Goal: Information Seeking & Learning: Learn about a topic

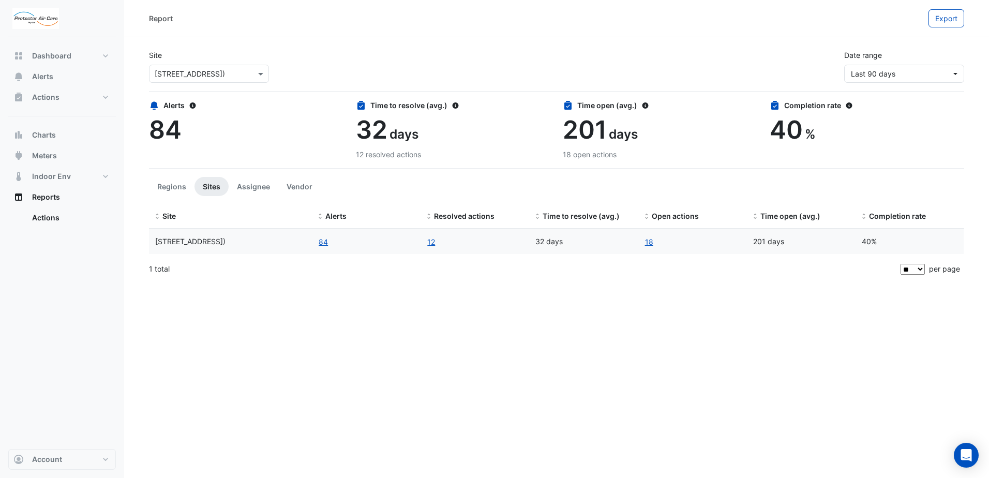
click at [204, 244] on span "[STREET_ADDRESS])" at bounding box center [190, 241] width 70 height 9
click at [59, 93] on button "Actions" at bounding box center [62, 97] width 108 height 21
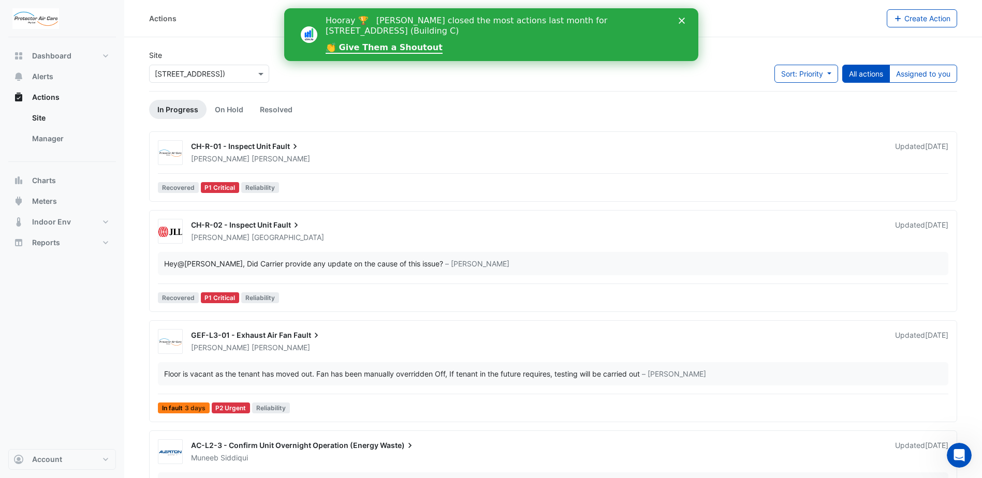
click at [504, 173] on div at bounding box center [553, 173] width 790 height 1
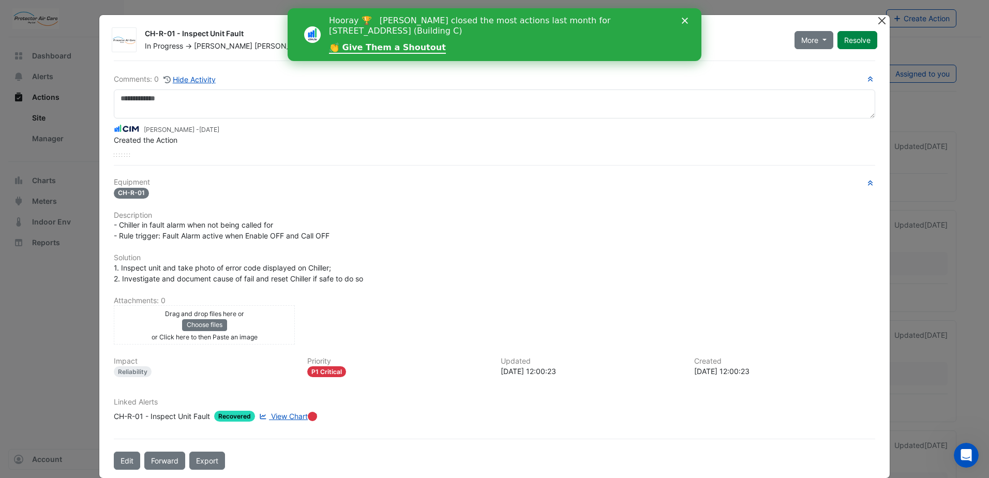
click at [878, 22] on button "Close" at bounding box center [882, 20] width 11 height 11
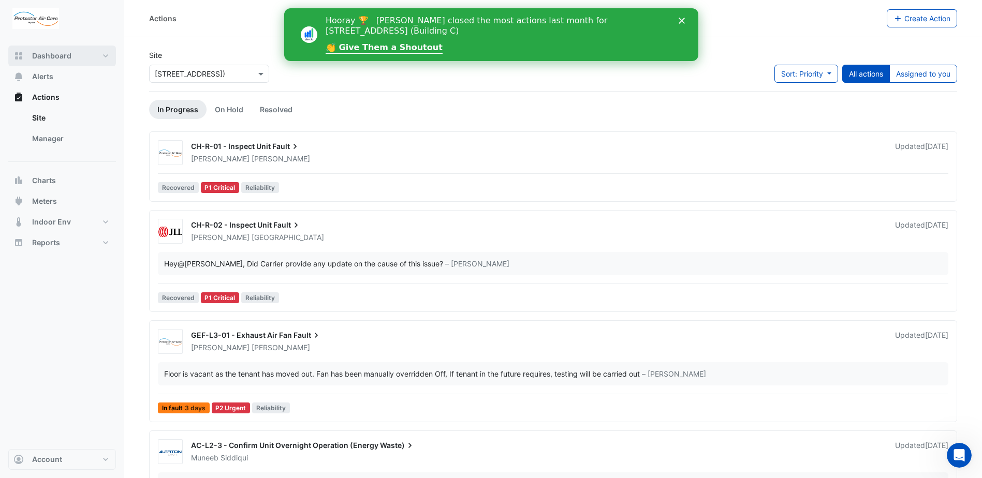
click at [58, 55] on span "Dashboard" at bounding box center [51, 56] width 39 height 10
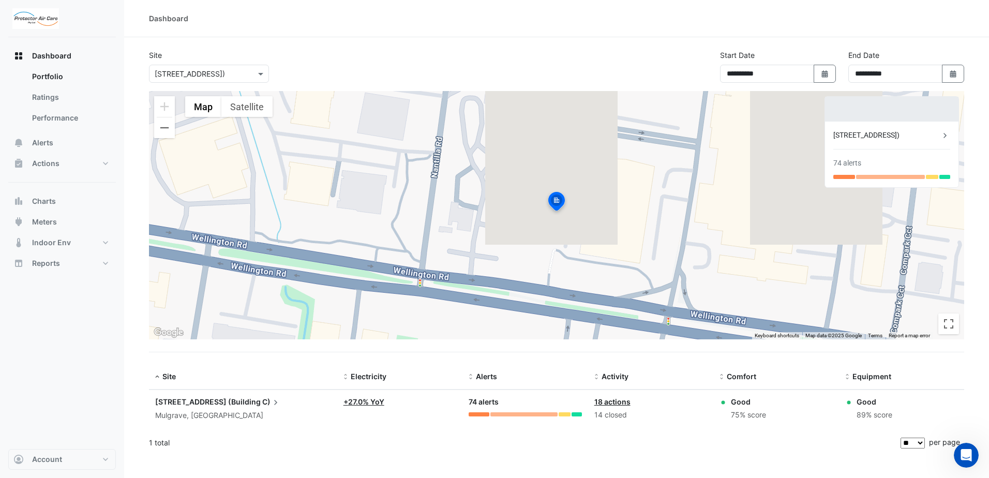
click at [609, 402] on link "18 actions" at bounding box center [613, 401] width 36 height 9
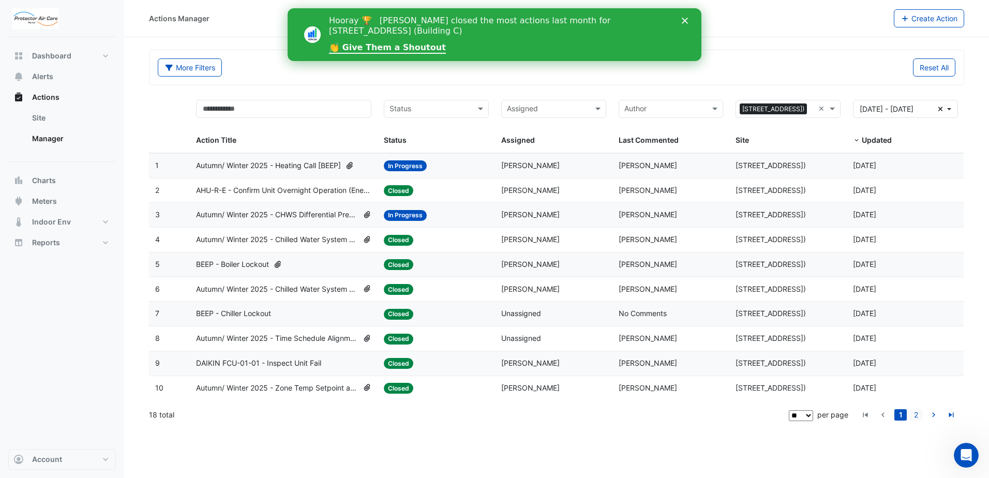
click at [922, 413] on link "2" at bounding box center [916, 414] width 12 height 11
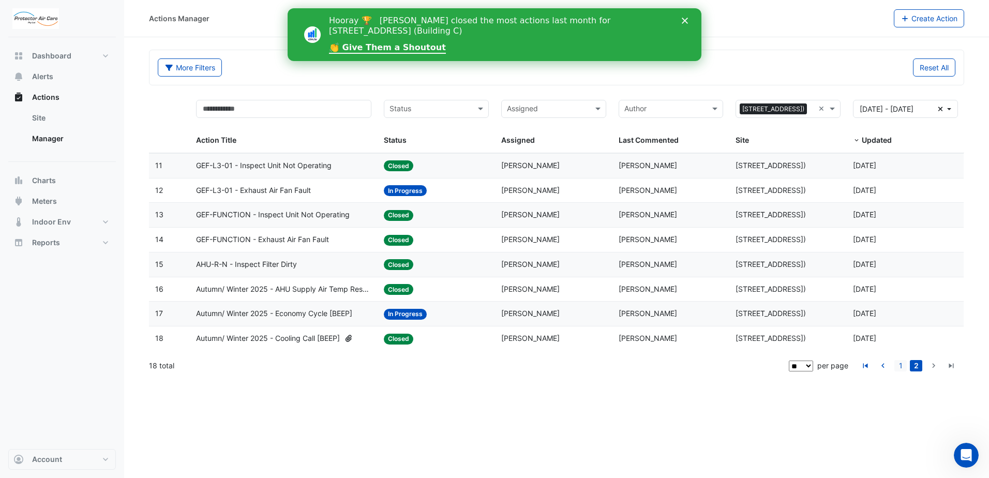
click at [900, 364] on link "1" at bounding box center [901, 365] width 12 height 11
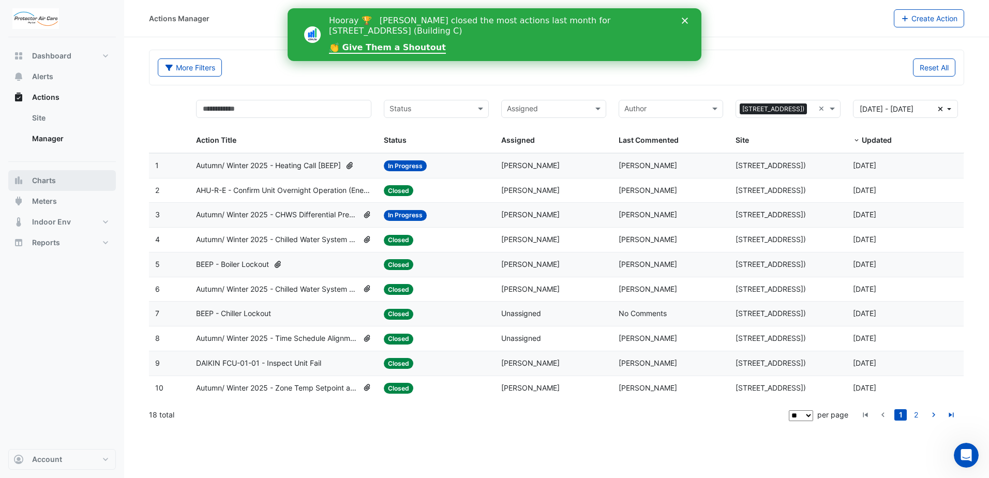
click at [47, 187] on button "Charts" at bounding box center [62, 180] width 108 height 21
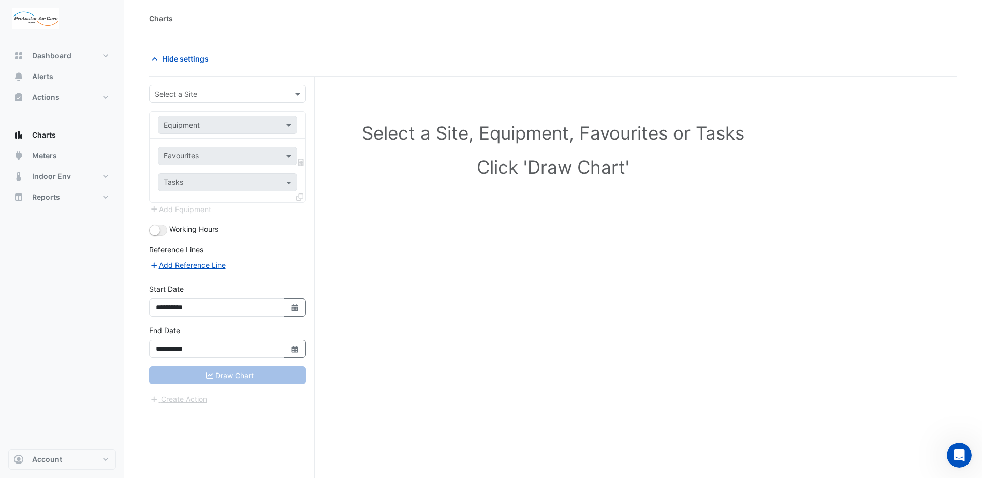
click at [283, 129] on div at bounding box center [227, 125] width 138 height 12
click at [56, 183] on button "Indoor Env" at bounding box center [62, 176] width 108 height 21
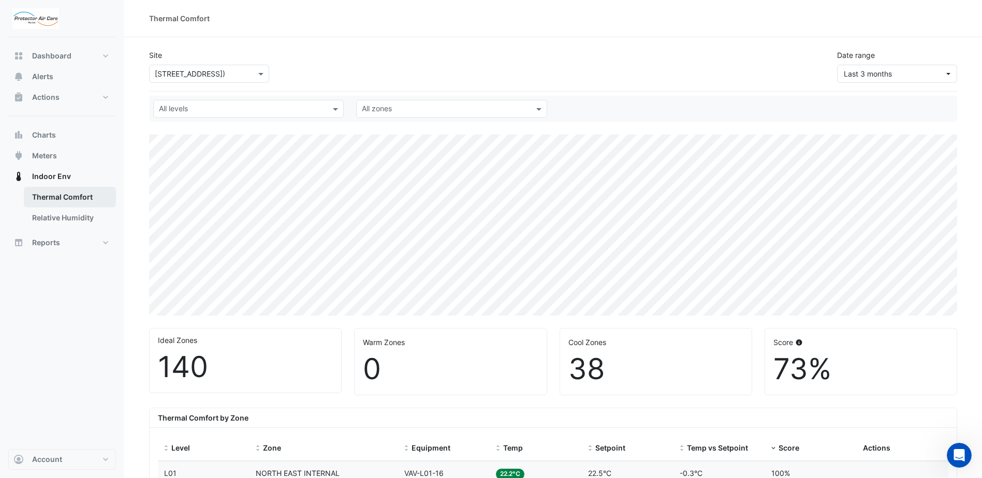
click at [60, 203] on link "Thermal Comfort" at bounding box center [70, 197] width 92 height 21
click at [63, 214] on link "Relative Humidity" at bounding box center [70, 218] width 92 height 21
